Goal: Task Accomplishment & Management: Complete application form

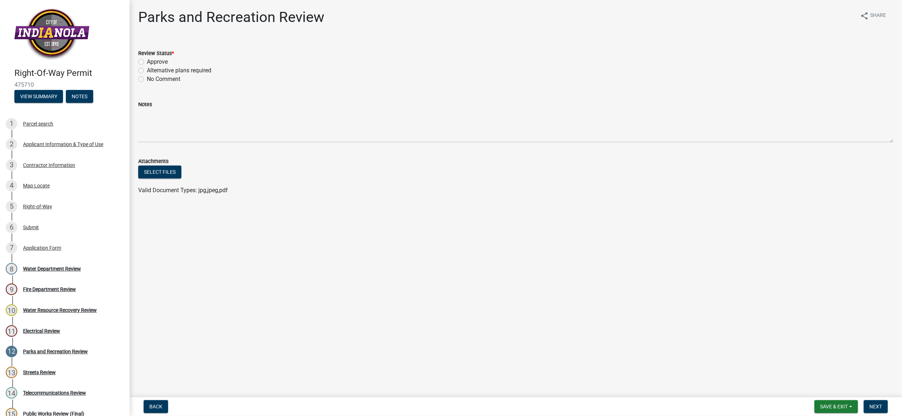
drag, startPoint x: 173, startPoint y: 100, endPoint x: 170, endPoint y: 93, distance: 7.7
click at [173, 100] on div "Notes" at bounding box center [515, 104] width 755 height 9
click at [37, 123] on div "Parcel search" at bounding box center [38, 123] width 30 height 5
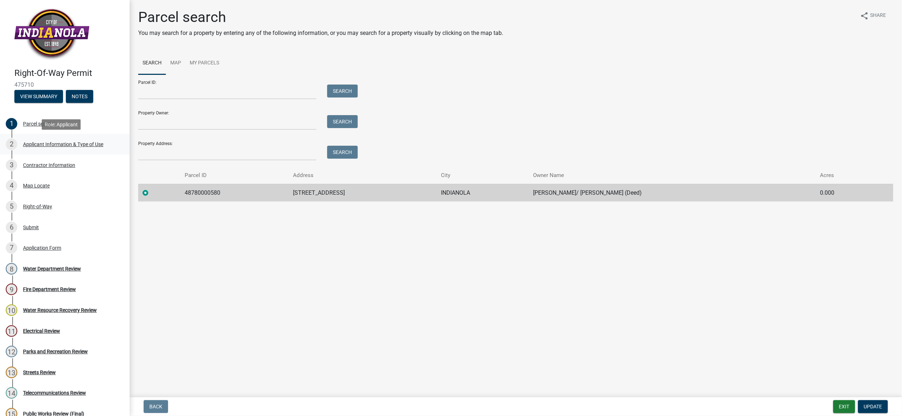
click at [51, 143] on div "Applicant Information & Type of Use" at bounding box center [63, 144] width 80 height 5
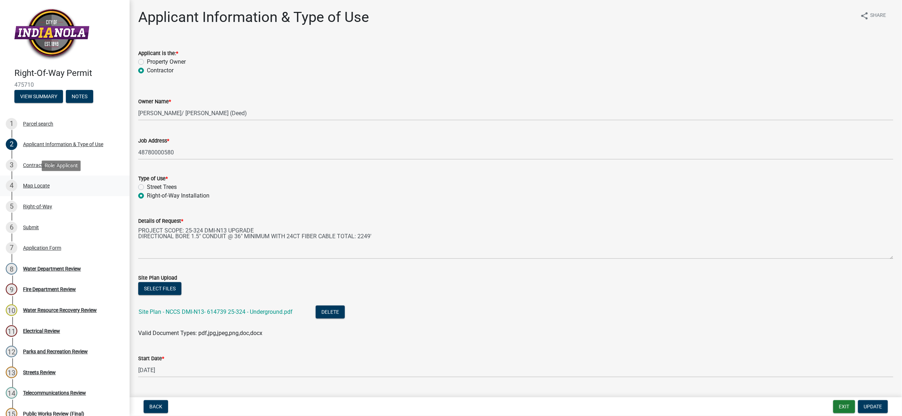
click at [35, 186] on div "Map Locate" at bounding box center [36, 185] width 27 height 5
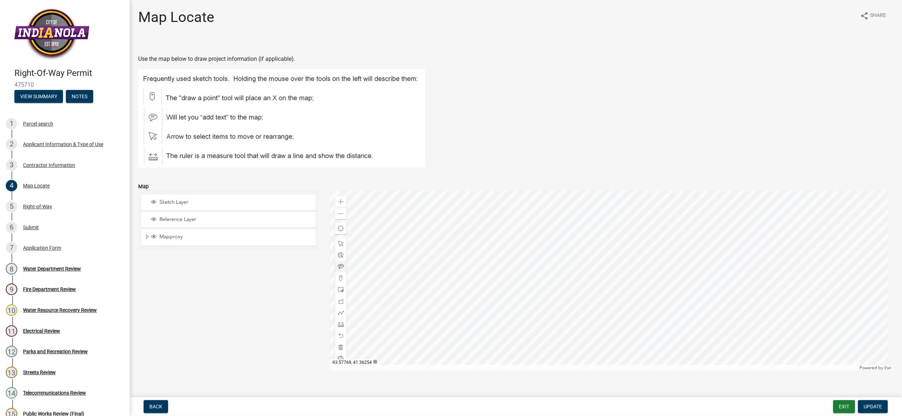
scroll to position [11, 0]
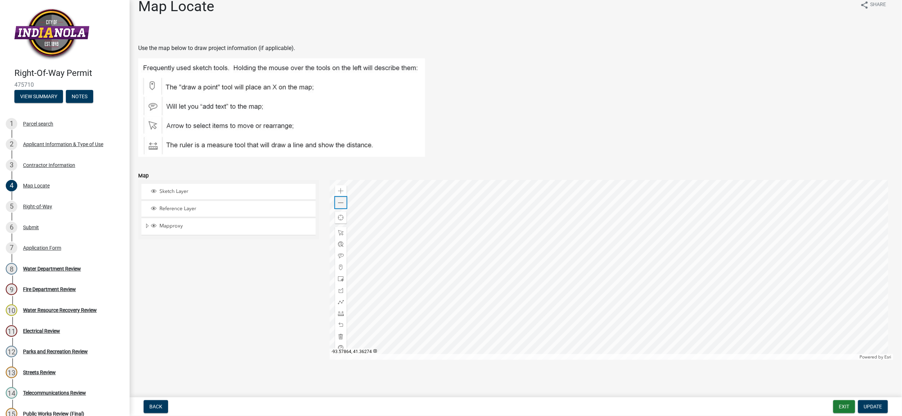
click at [338, 202] on span at bounding box center [341, 203] width 6 height 6
click at [34, 206] on div "Right-of-Way" at bounding box center [37, 206] width 29 height 5
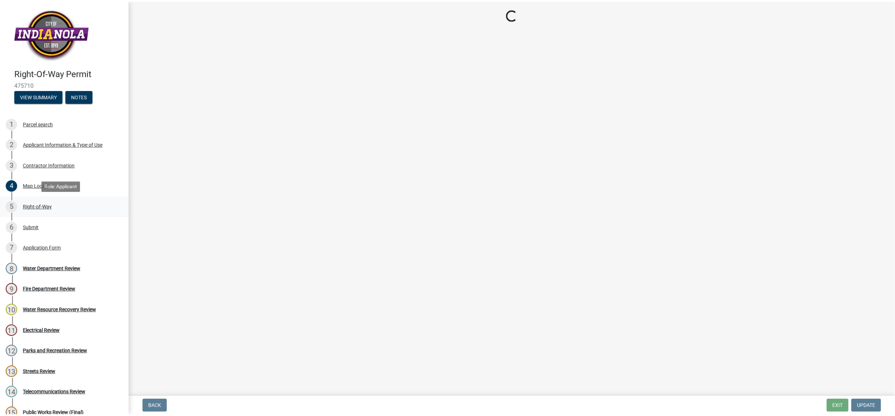
scroll to position [0, 0]
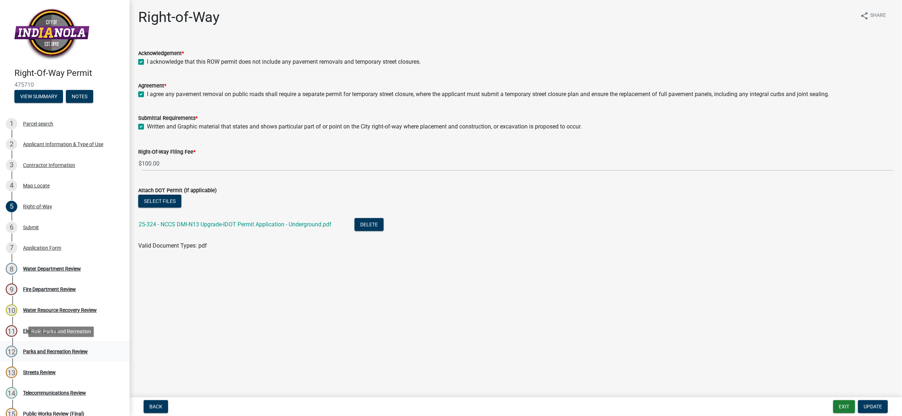
click at [46, 353] on div "Parks and Recreation Review" at bounding box center [55, 351] width 65 height 5
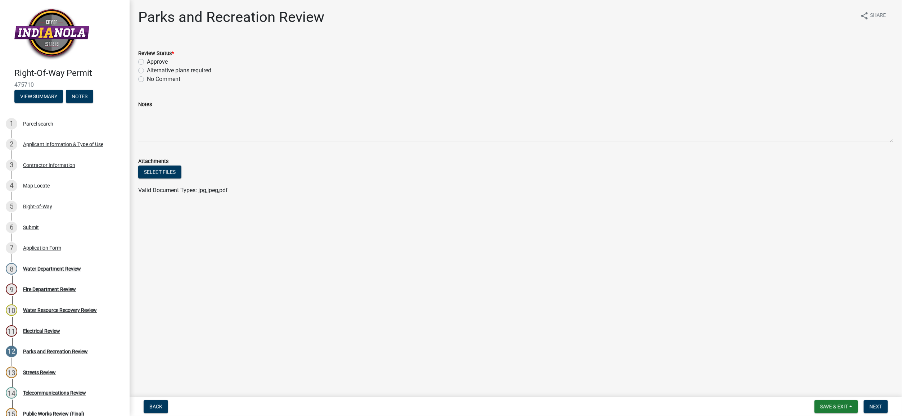
click at [147, 61] on label "Approve" at bounding box center [157, 62] width 21 height 9
click at [147, 61] on input "Approve" at bounding box center [149, 60] width 5 height 5
radio input "true"
click at [878, 405] on span "Next" at bounding box center [875, 407] width 13 height 6
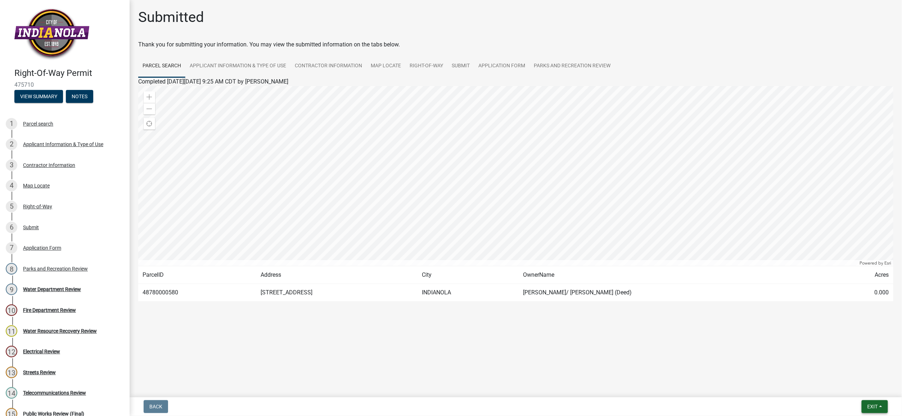
click at [868, 405] on span "Exit" at bounding box center [872, 407] width 10 height 6
click at [850, 388] on button "Save & Exit" at bounding box center [859, 388] width 58 height 17
